Goal: Check status: Check status

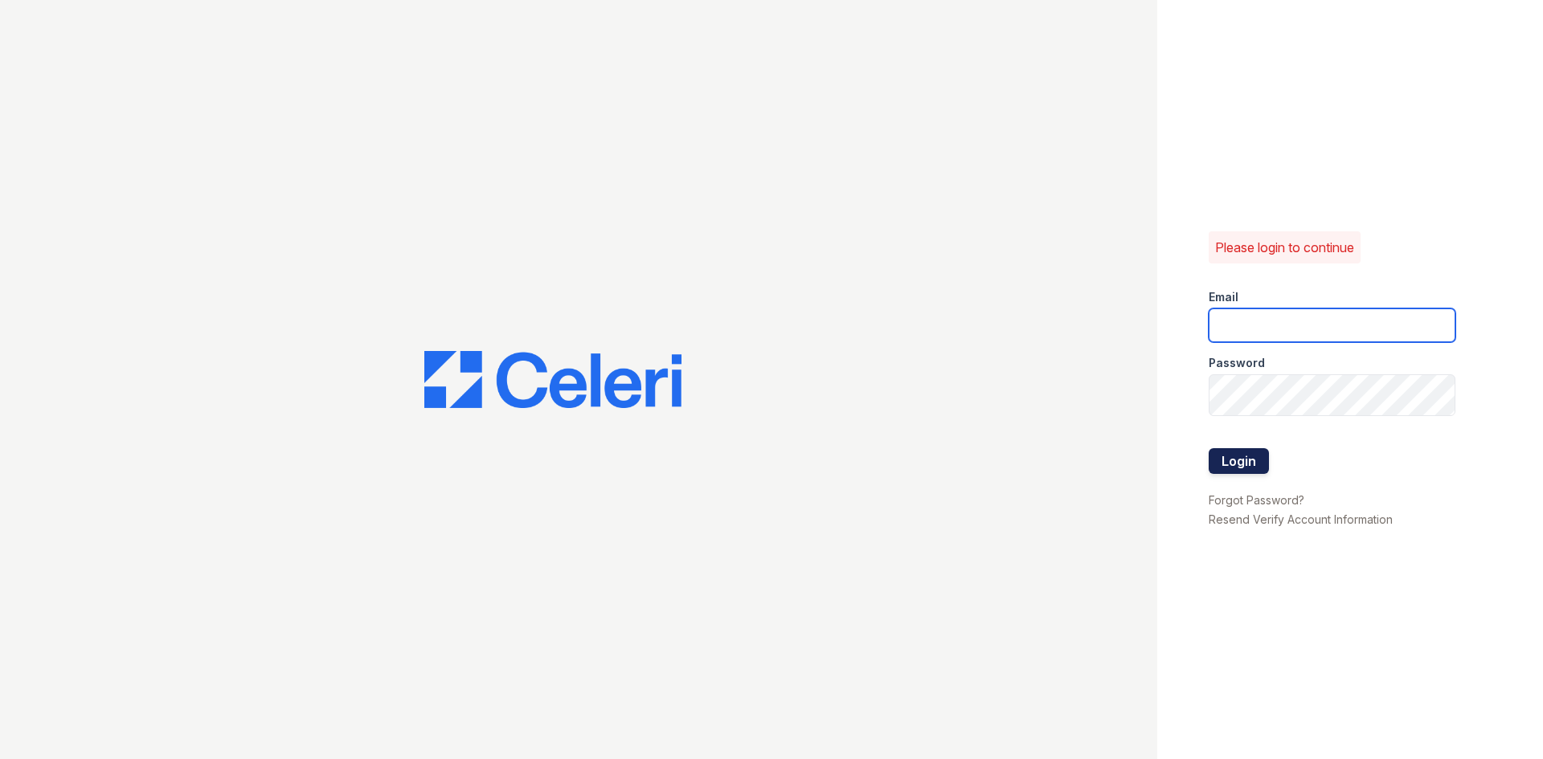
type input "[DOMAIN_NAME][EMAIL_ADDRESS][DOMAIN_NAME]"
click at [1246, 466] on button "Login" at bounding box center [1239, 461] width 60 height 26
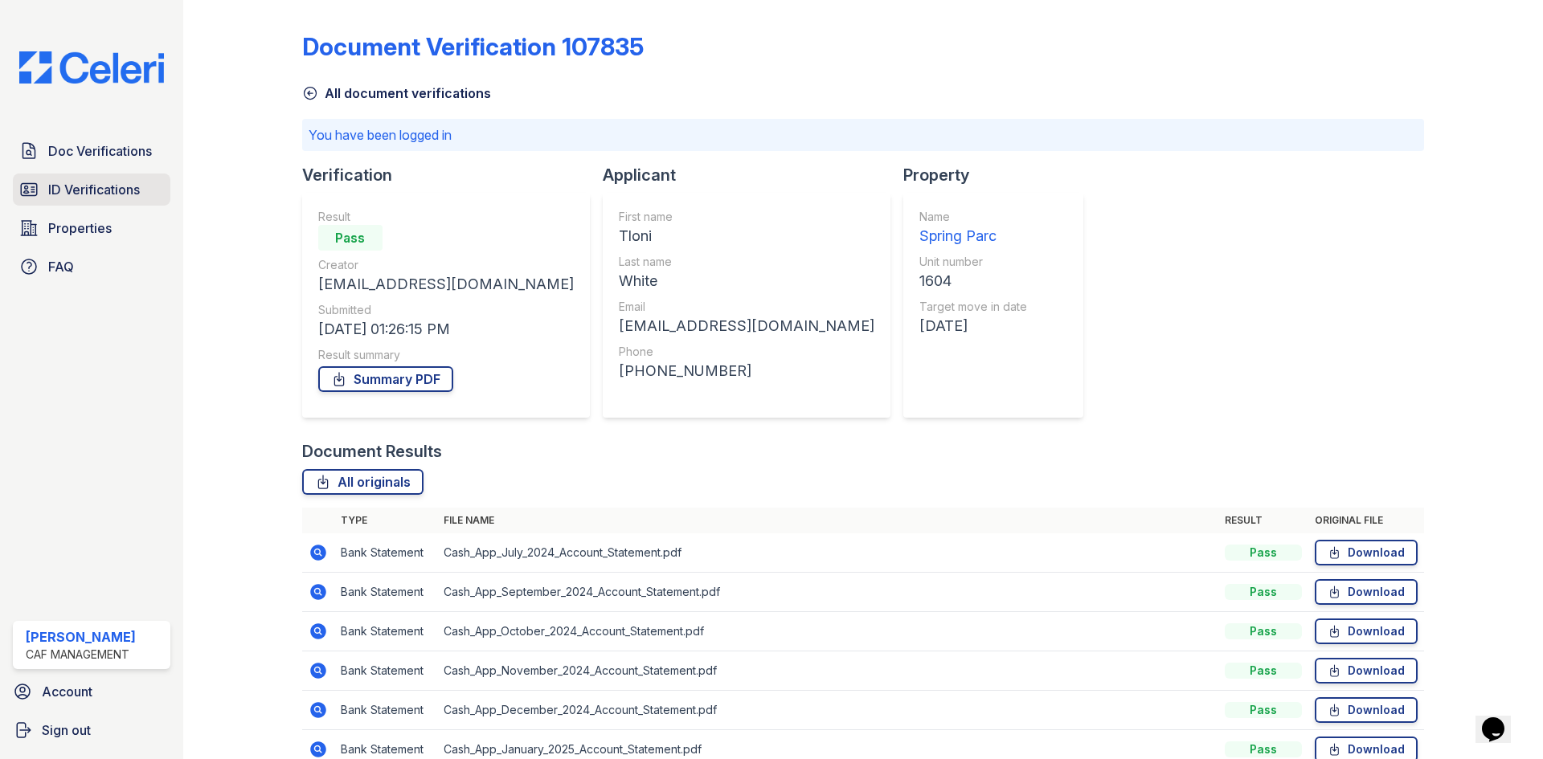
click at [107, 199] on span "ID Verifications" at bounding box center [94, 189] width 92 height 19
